Goal: Task Accomplishment & Management: Use online tool/utility

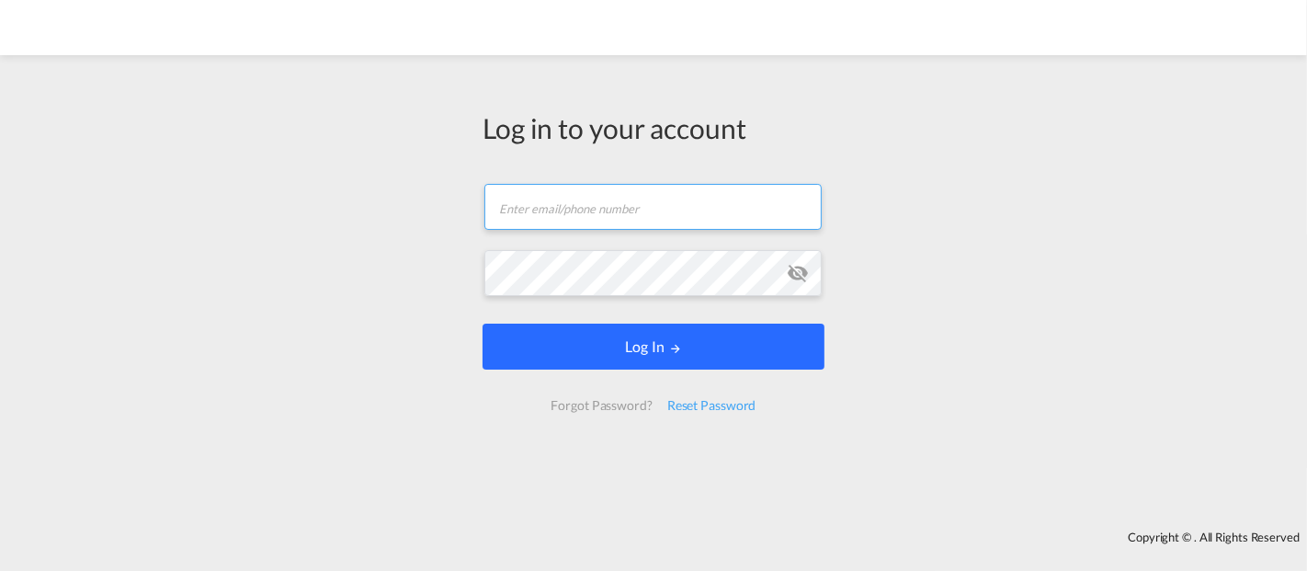
type input "[EMAIL_ADDRESS][DOMAIN_NAME]"
click at [697, 356] on button "Log In" at bounding box center [654, 347] width 342 height 46
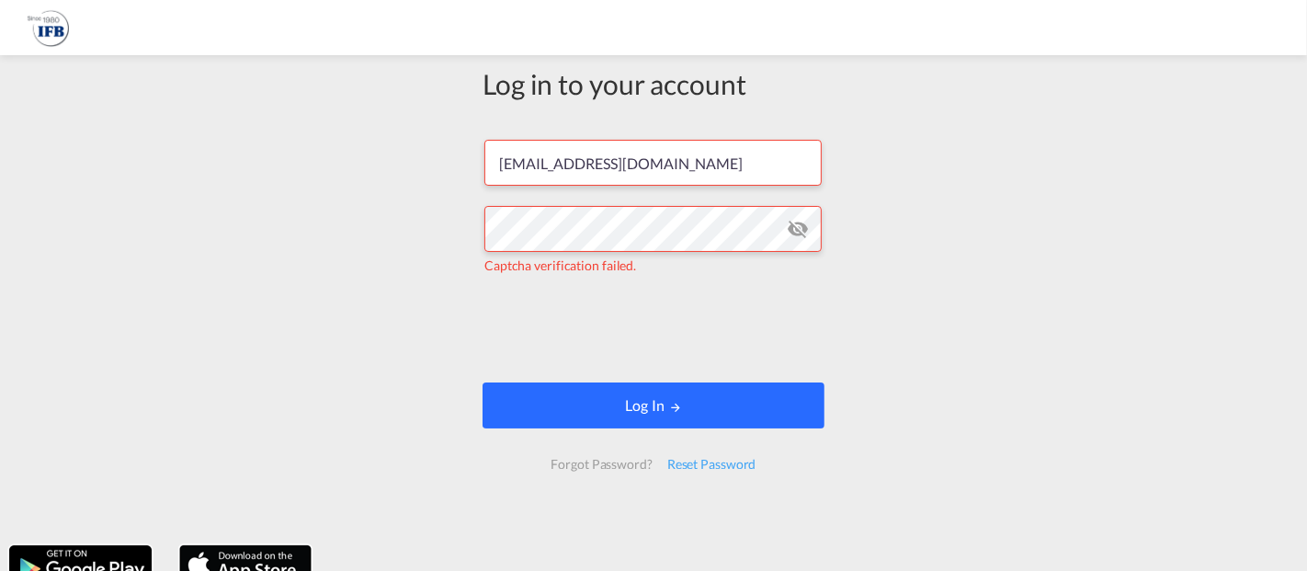
click at [630, 411] on button "Log In" at bounding box center [654, 405] width 342 height 46
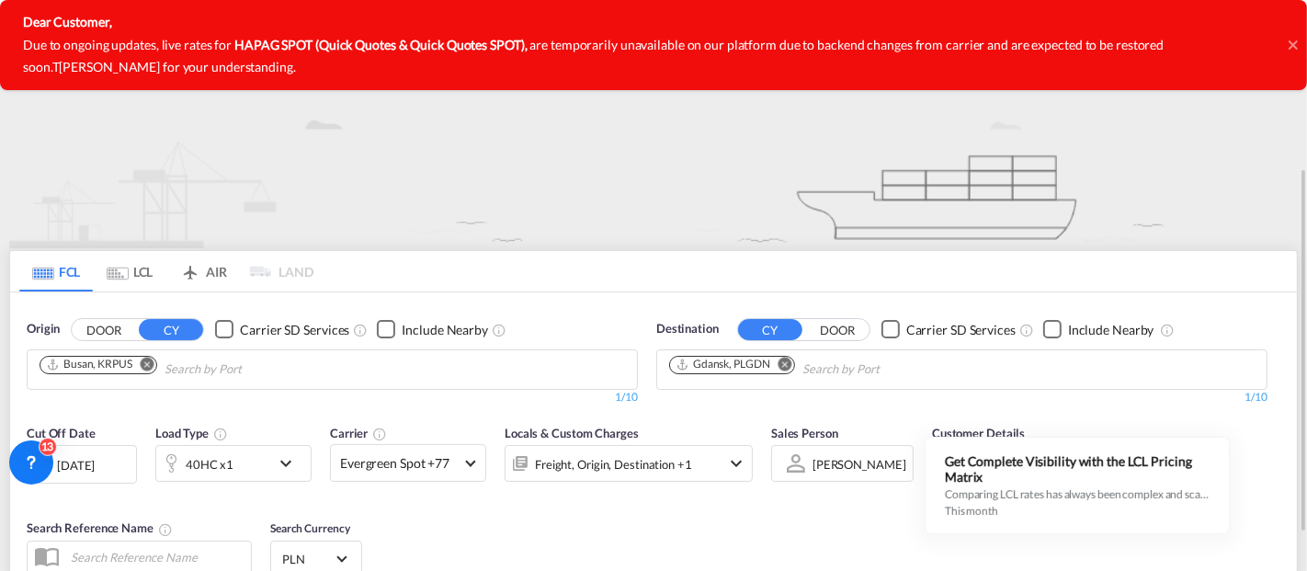
scroll to position [204, 0]
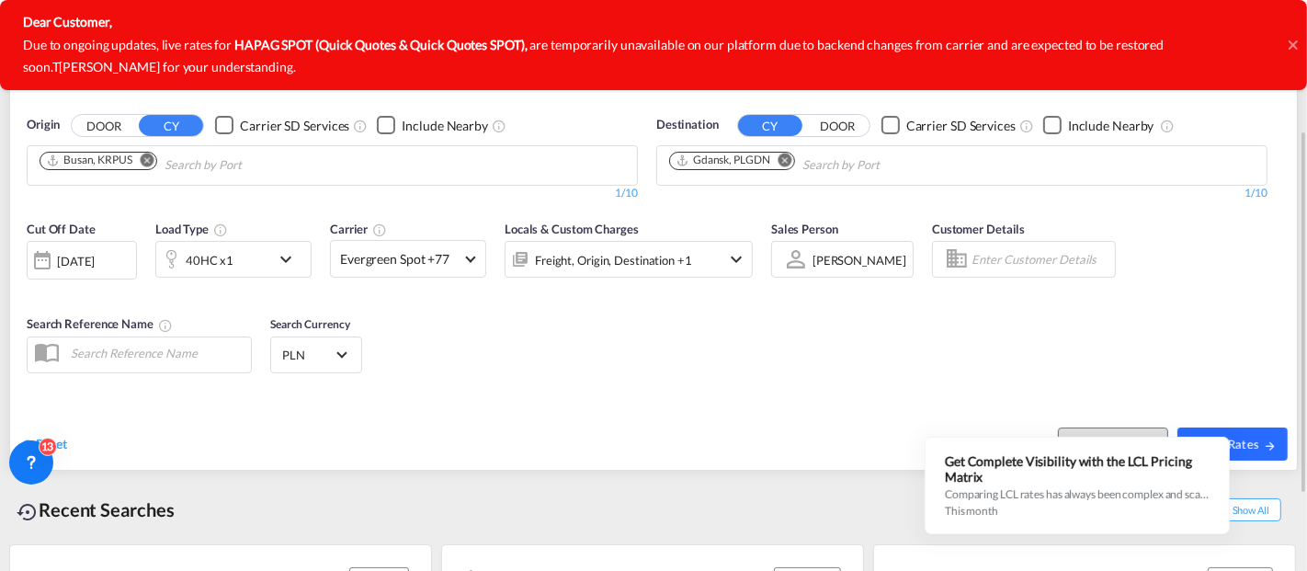
click at [1250, 442] on span "Search Rates" at bounding box center [1233, 444] width 88 height 15
type input "KRPUS to PLGDN / [DATE]"
